Goal: Information Seeking & Learning: Learn about a topic

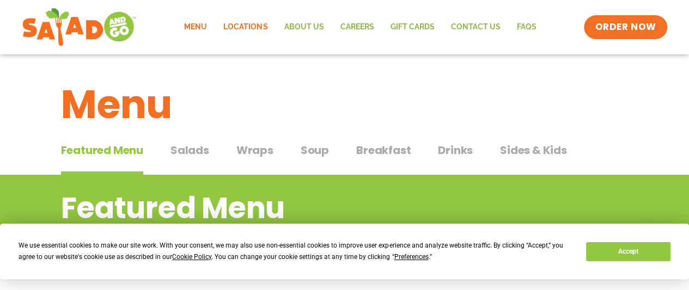
click at [261, 25] on link "Locations" at bounding box center [245, 27] width 60 height 25
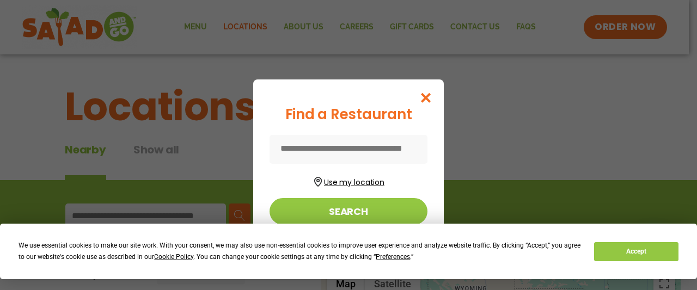
click at [353, 178] on button "Use my location" at bounding box center [349, 181] width 158 height 15
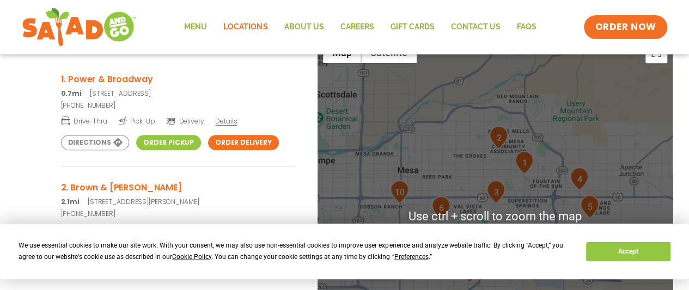
scroll to position [230, 0]
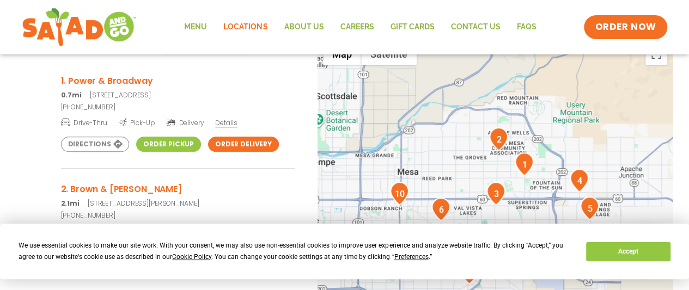
click at [132, 80] on h3 "1. Power & Broadway" at bounding box center [178, 81] width 234 height 14
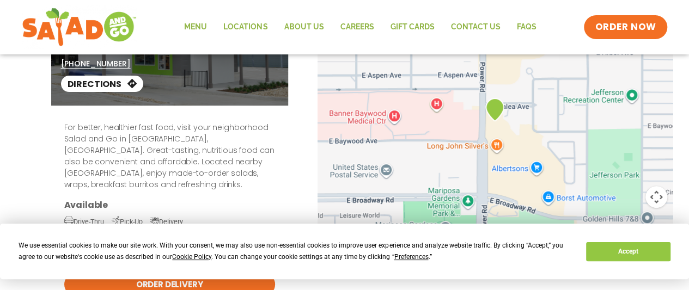
scroll to position [89, 0]
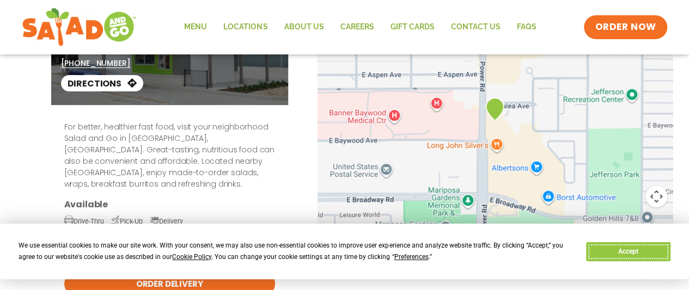
click at [642, 253] on button "Accept" at bounding box center [628, 251] width 84 height 19
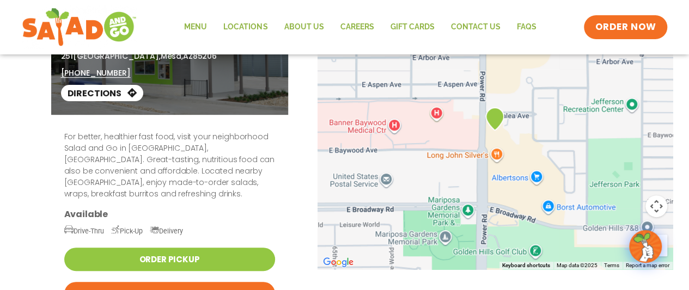
scroll to position [0, 0]
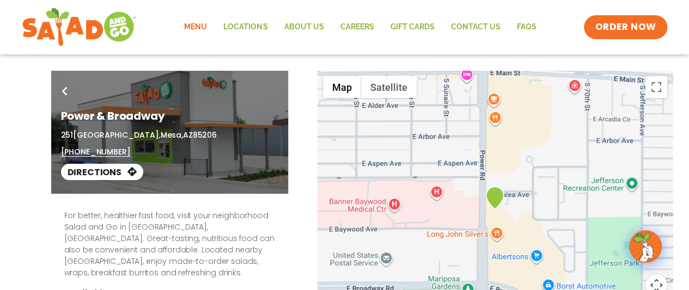
click at [200, 27] on link "Menu" at bounding box center [195, 27] width 39 height 25
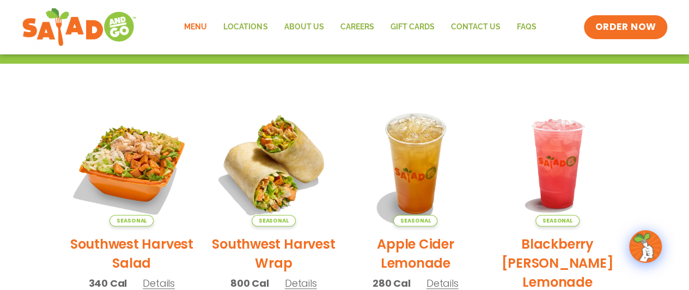
scroll to position [311, 0]
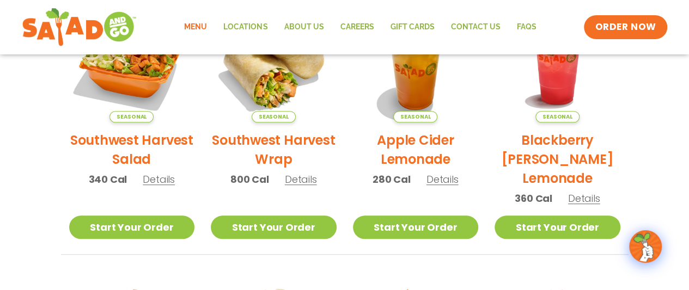
drag, startPoint x: 341, startPoint y: 112, endPoint x: 628, endPoint y: 77, distance: 289.1
click at [628, 77] on div "Seasonal Southwest Harvest Salad 340 Cal Details Start Your Order Seasonal Star…" at bounding box center [345, 263] width 594 height 532
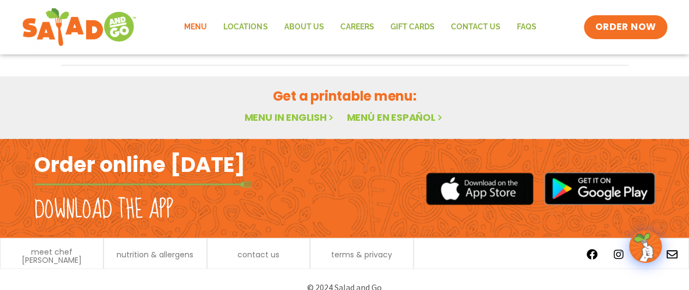
scroll to position [780, 0]
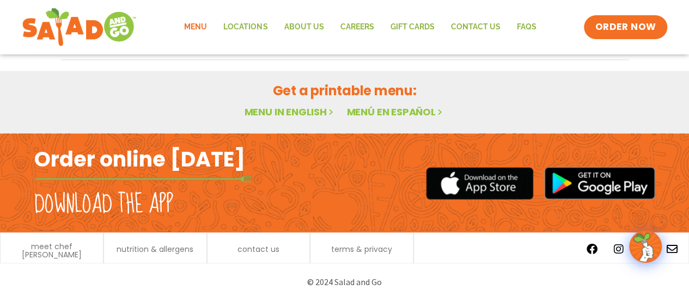
click at [317, 112] on link "Menu in English" at bounding box center [289, 112] width 91 height 14
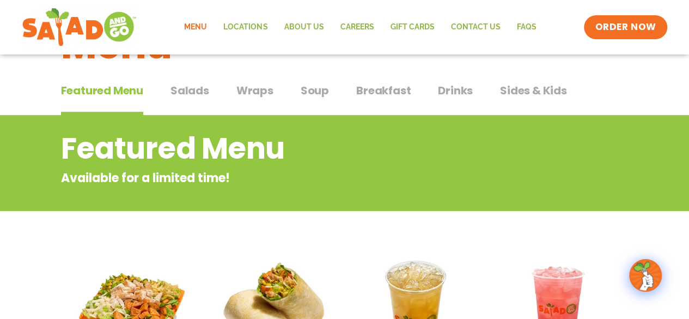
scroll to position [68, 0]
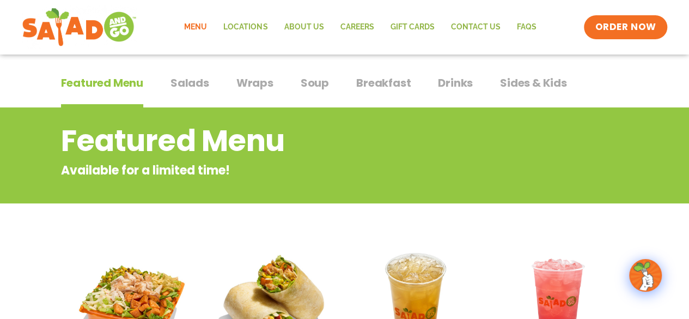
click at [369, 86] on span "Breakfast" at bounding box center [383, 83] width 54 height 16
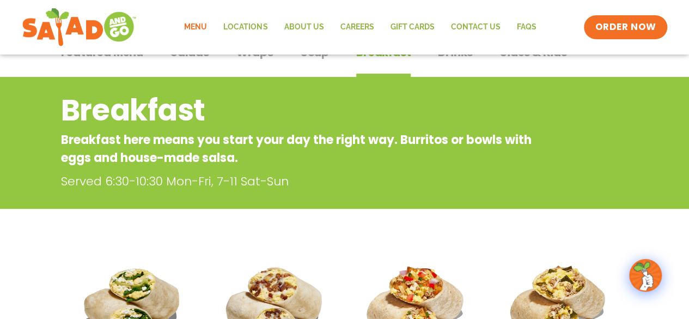
scroll to position [58, 0]
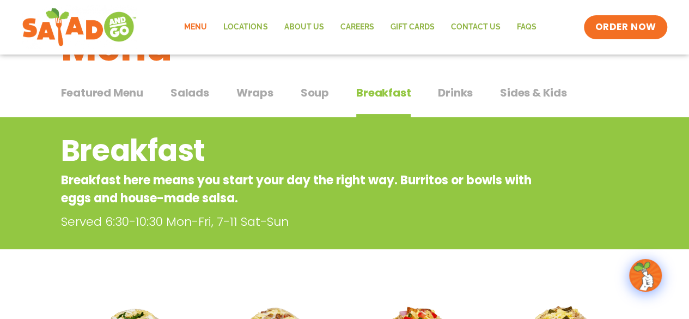
click at [249, 94] on span "Wraps" at bounding box center [254, 92] width 37 height 16
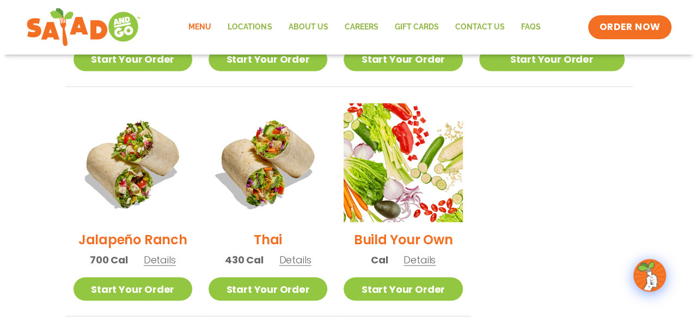
scroll to position [753, 0]
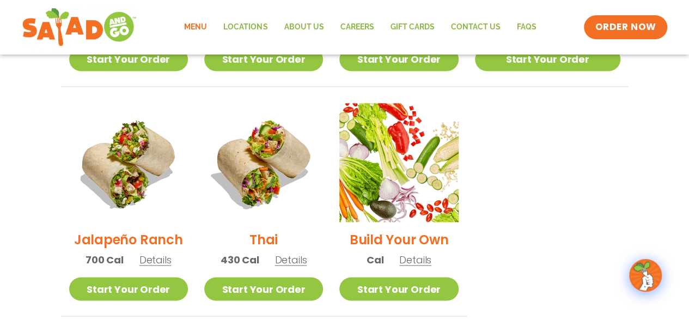
click at [162, 253] on span "Details" at bounding box center [155, 260] width 32 height 14
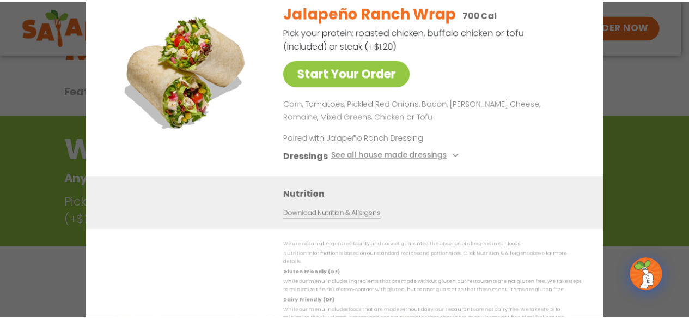
scroll to position [58, 0]
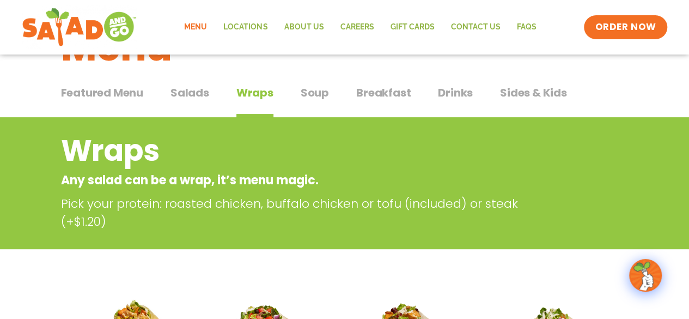
click at [247, 91] on span "Wraps" at bounding box center [254, 92] width 37 height 16
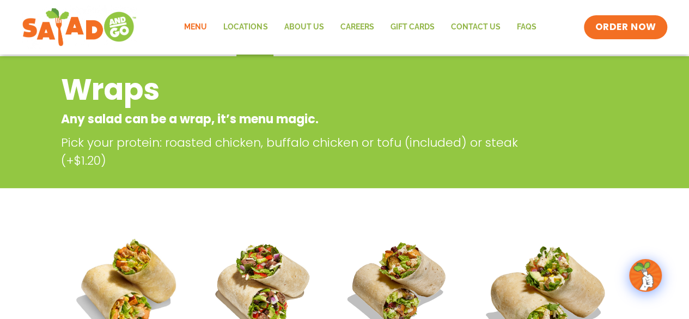
scroll to position [51, 0]
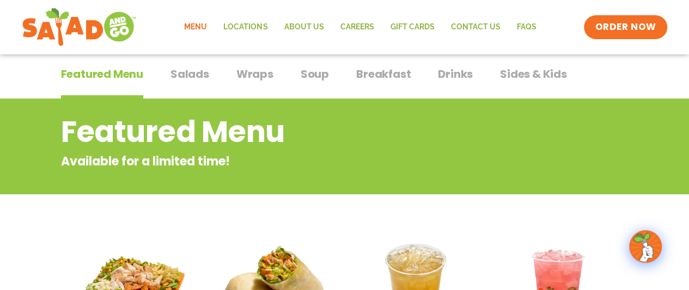
scroll to position [76, 0]
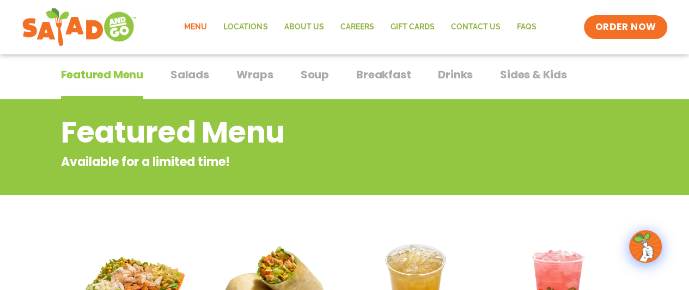
click at [194, 67] on span "Salads" at bounding box center [189, 74] width 39 height 16
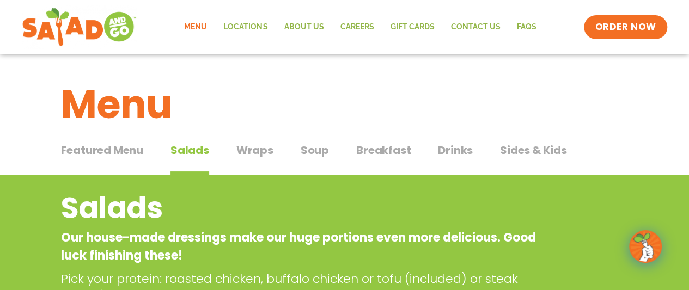
click at [249, 151] on span "Wraps" at bounding box center [254, 150] width 37 height 16
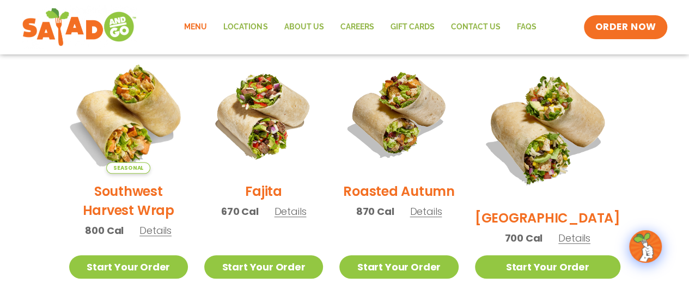
scroll to position [291, 0]
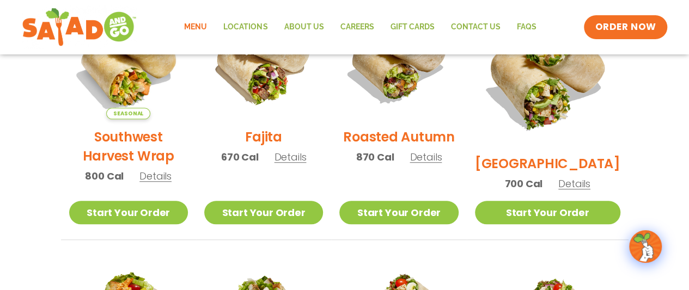
click at [357, 185] on li "Roasted Autumn 870 Cal Details Start Your Order Start Your Order Roasted Autumn…" at bounding box center [398, 121] width 135 height 240
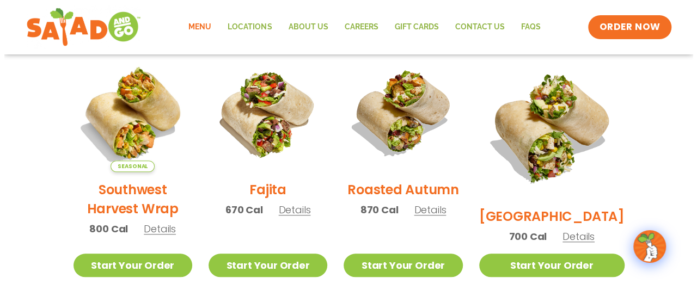
scroll to position [290, 0]
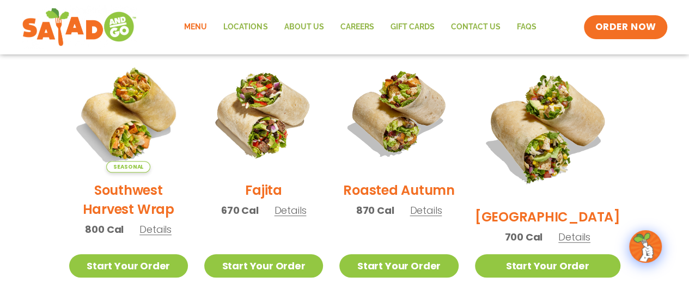
click at [154, 233] on span "Details" at bounding box center [155, 230] width 32 height 14
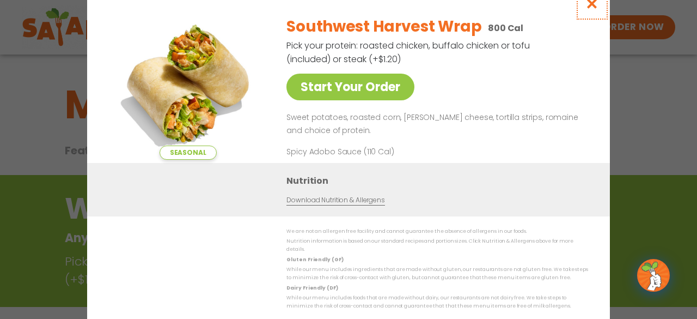
click at [595, 9] on icon "Close modal" at bounding box center [592, 3] width 14 height 11
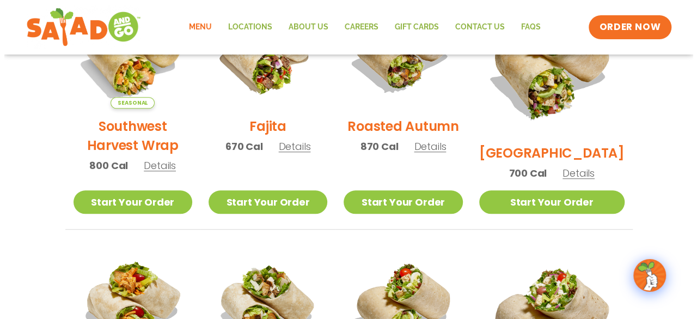
scroll to position [355, 0]
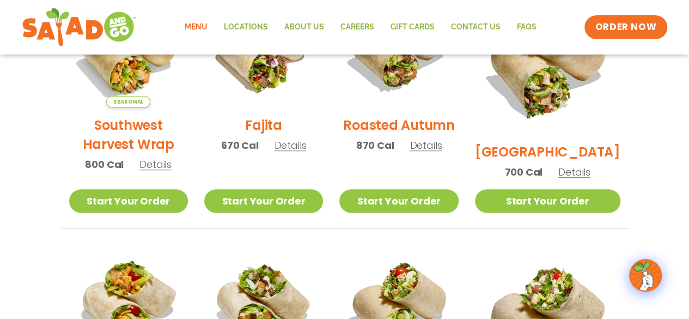
click at [580, 165] on span "Details" at bounding box center [574, 172] width 32 height 14
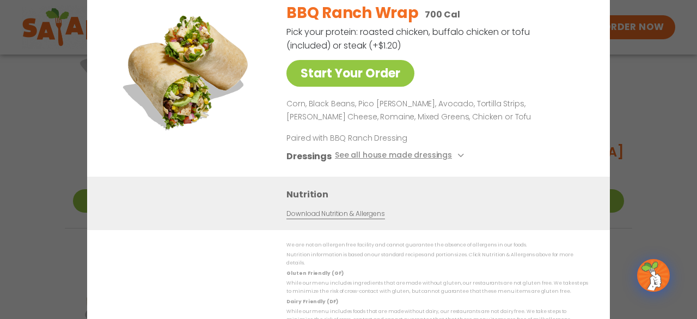
click at [664, 280] on img at bounding box center [653, 275] width 30 height 30
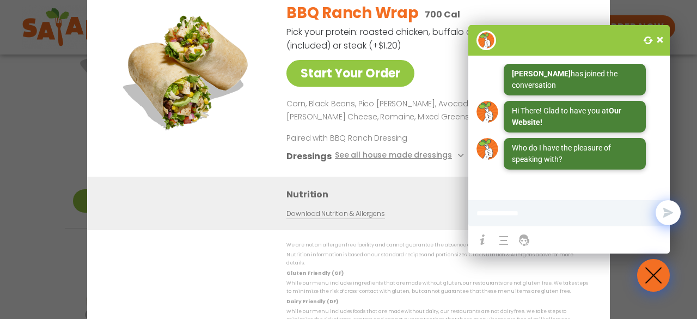
click at [659, 40] on span at bounding box center [660, 39] width 11 height 11
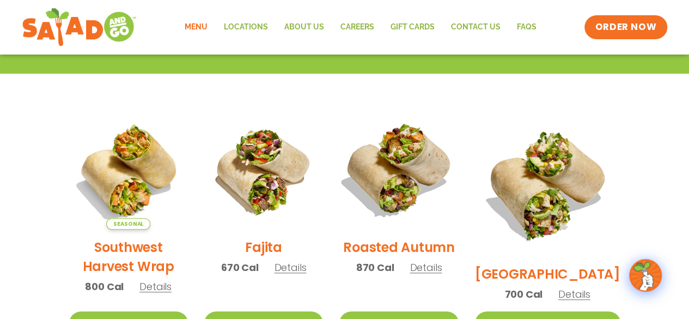
scroll to position [235, 0]
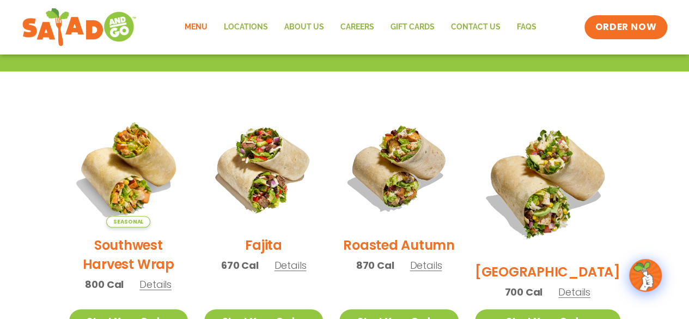
click at [139, 254] on h2 "Southwest Harvest Wrap" at bounding box center [128, 254] width 119 height 38
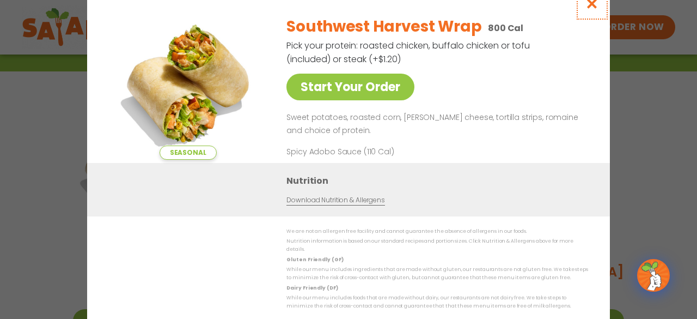
click at [594, 9] on icon "Close modal" at bounding box center [592, 3] width 14 height 11
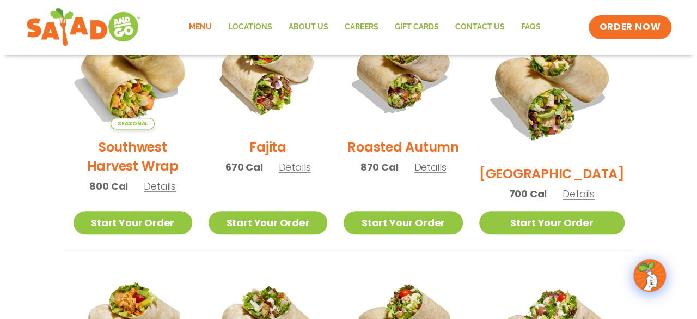
scroll to position [334, 0]
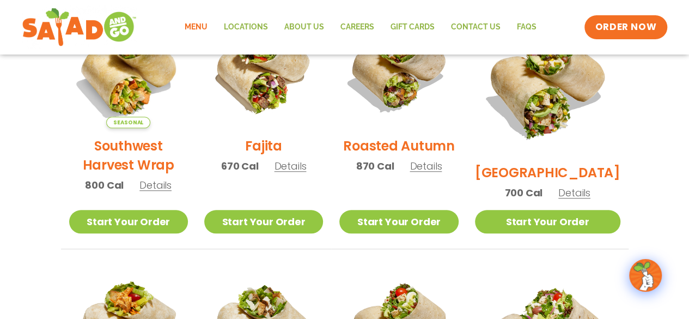
click at [306, 173] on span "Details" at bounding box center [290, 166] width 32 height 14
